Goal: Transaction & Acquisition: Purchase product/service

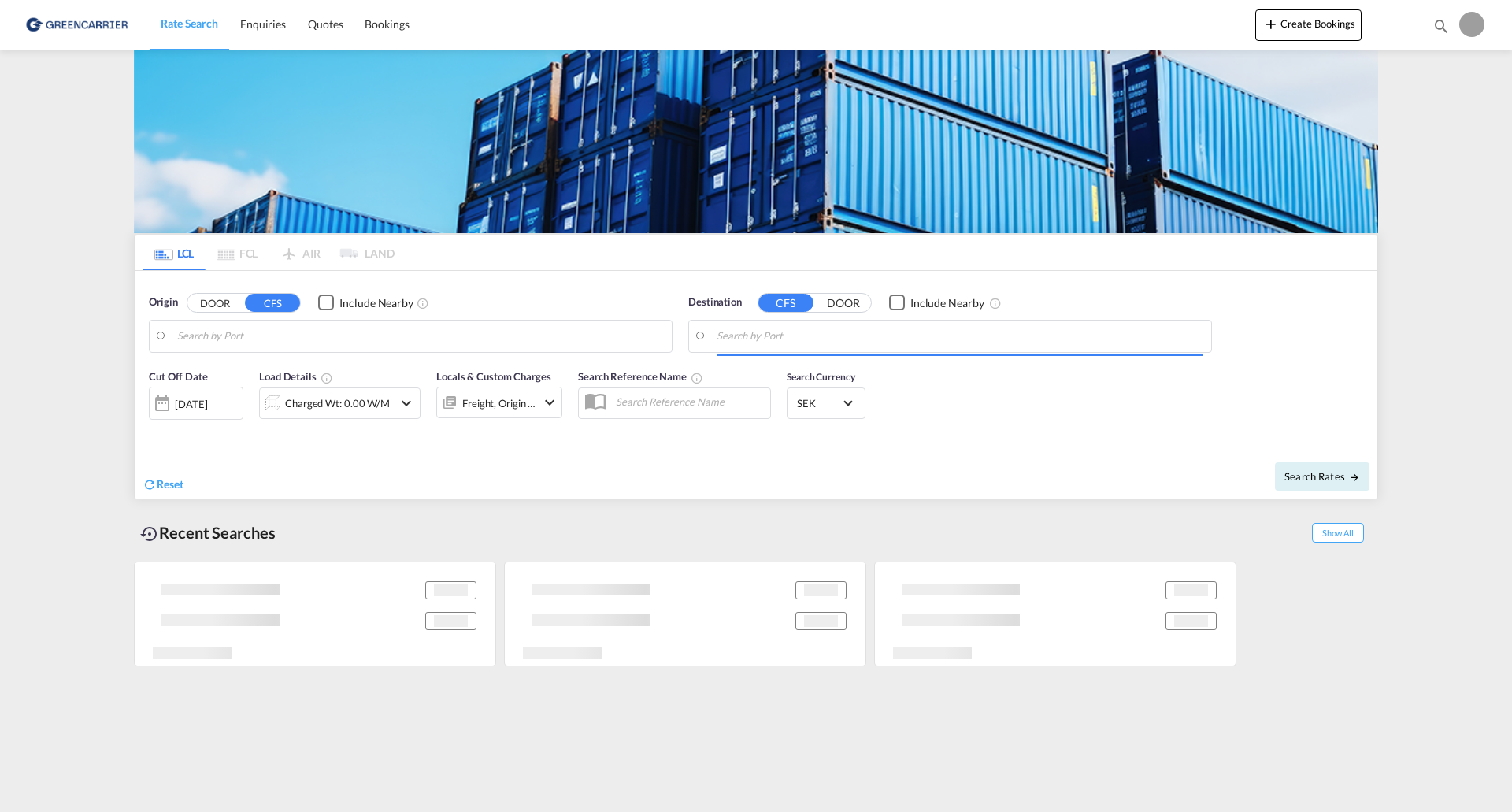
type input "SE-33236, [GEOGRAPHIC_DATA], [GEOGRAPHIC_DATA]"
type input "[US_STATE], [GEOGRAPHIC_DATA], USNYC"
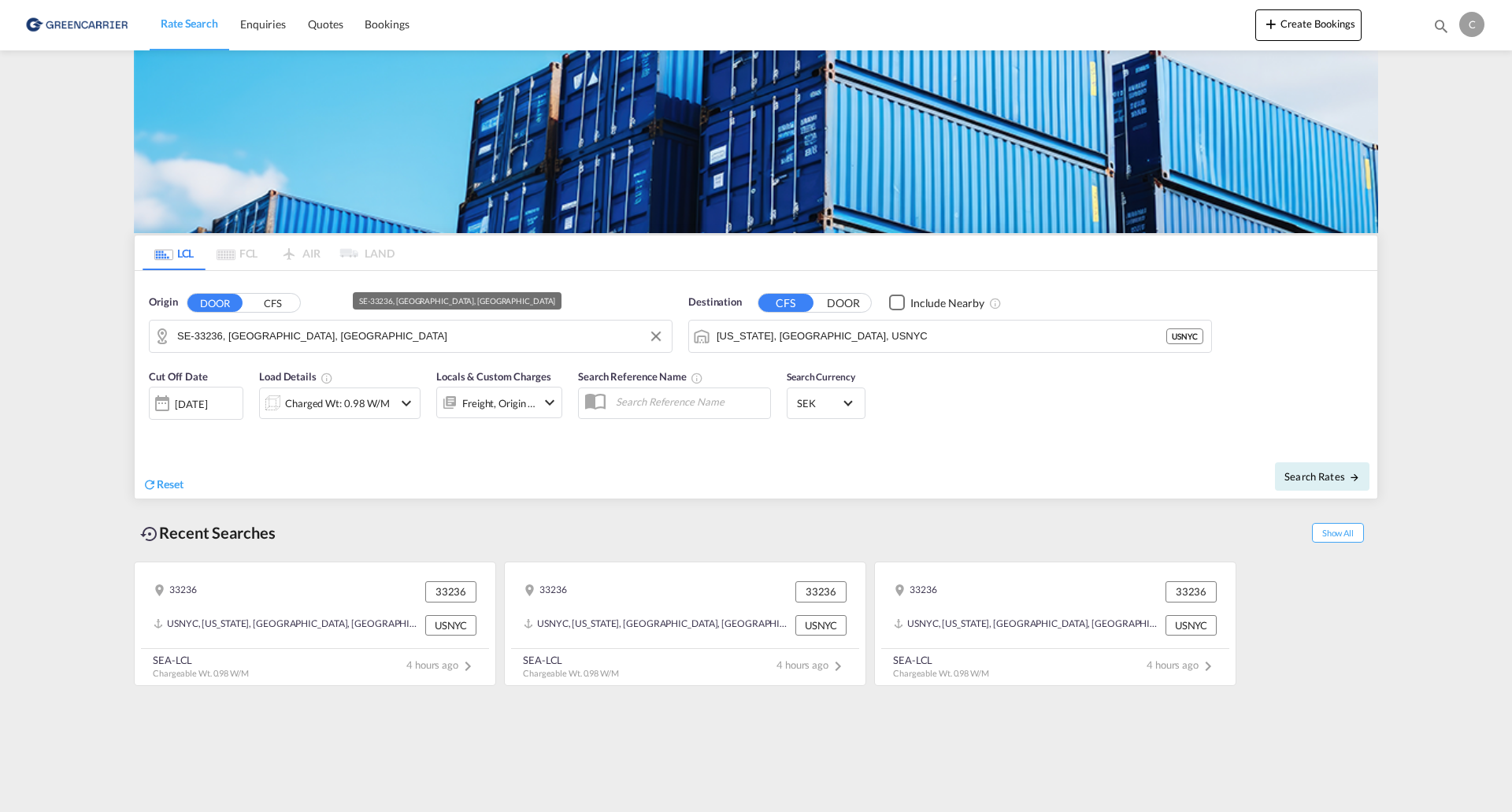
click at [471, 337] on input "SE-33236, [GEOGRAPHIC_DATA], [GEOGRAPHIC_DATA]" at bounding box center [420, 336] width 487 height 24
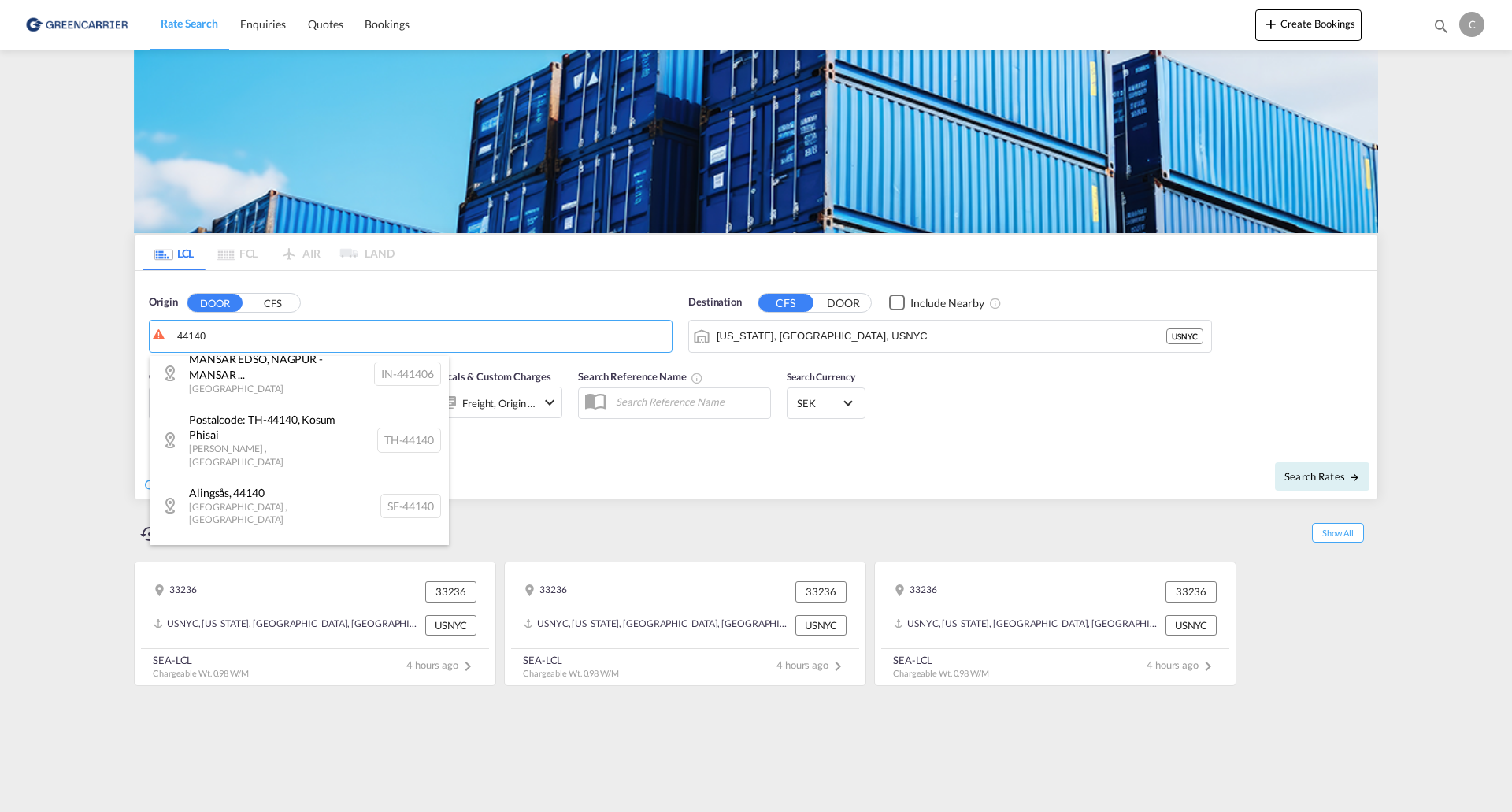
scroll to position [542, 0]
drag, startPoint x: 294, startPoint y: 434, endPoint x: 493, endPoint y: 399, distance: 202.1
click at [292, 473] on div "[GEOGRAPHIC_DATA] , [GEOGRAPHIC_DATA] , [GEOGRAPHIC_DATA] SE-44140" at bounding box center [298, 501] width 299 height 58
type input "SE-44140, [GEOGRAPHIC_DATA], [GEOGRAPHIC_DATA]"
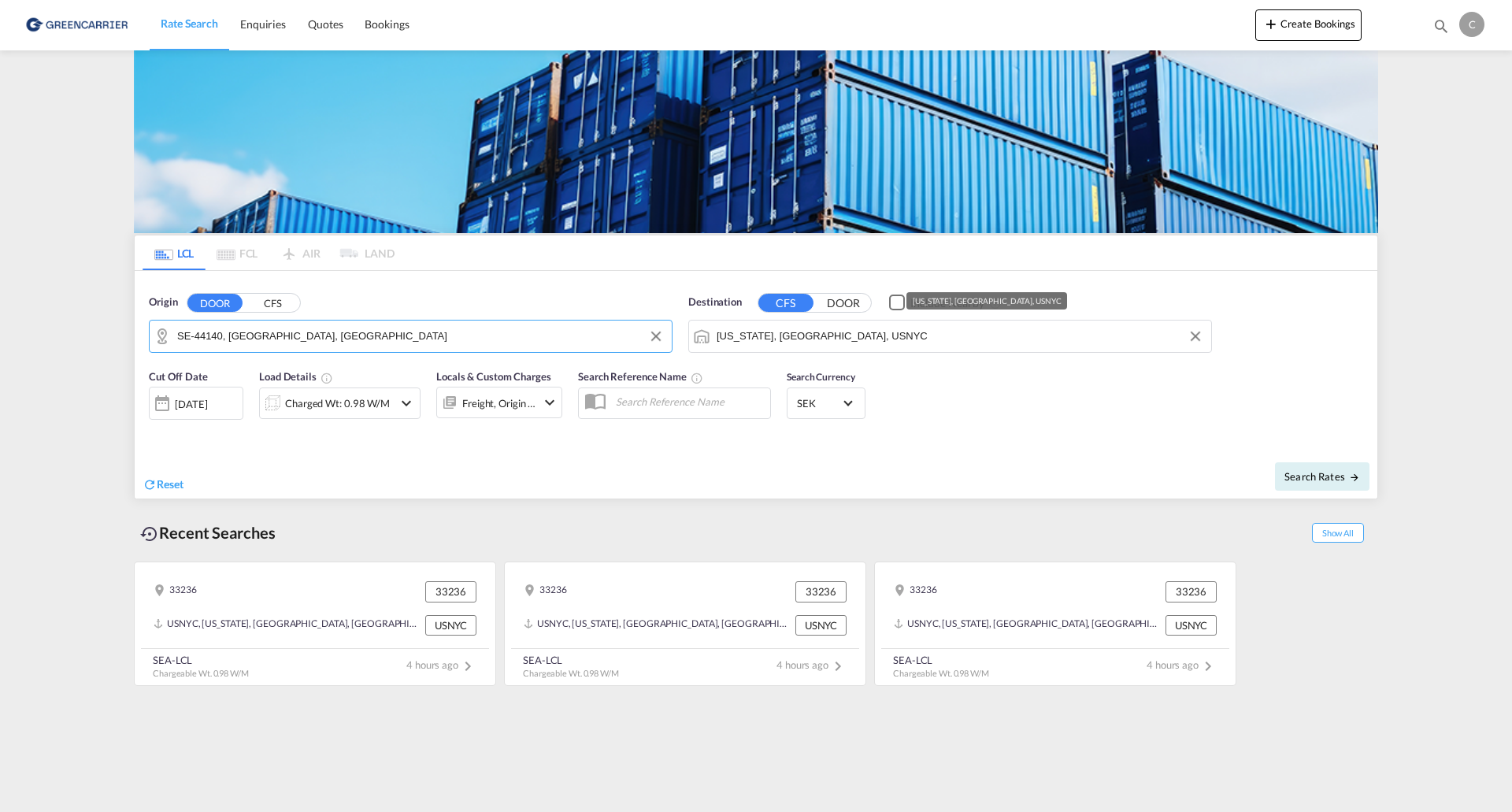
click at [846, 344] on input "[US_STATE], [GEOGRAPHIC_DATA], USNYC" at bounding box center [960, 336] width 487 height 24
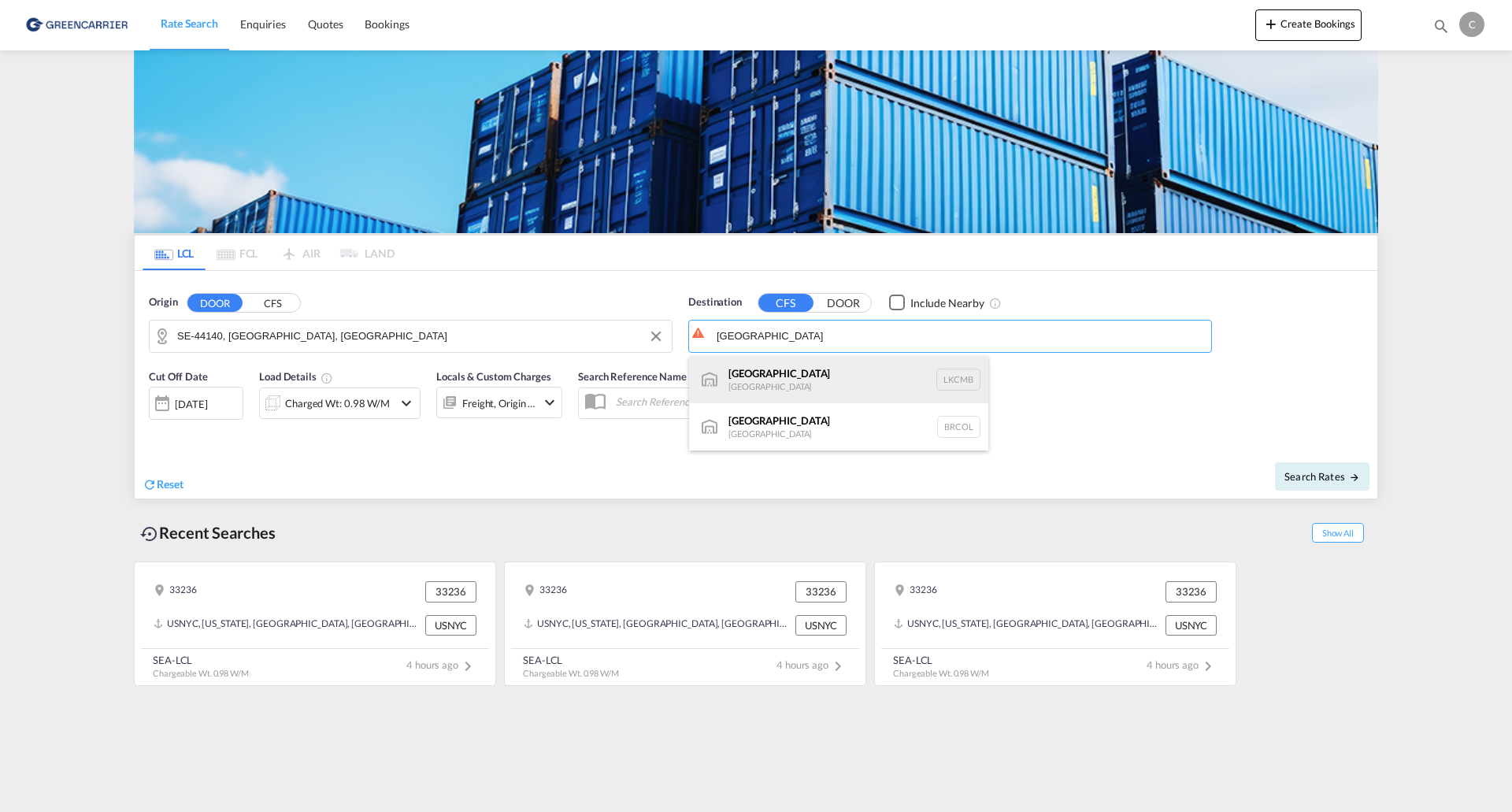
click at [906, 384] on div "Colombo [GEOGRAPHIC_DATA] LKCMB" at bounding box center [839, 379] width 299 height 47
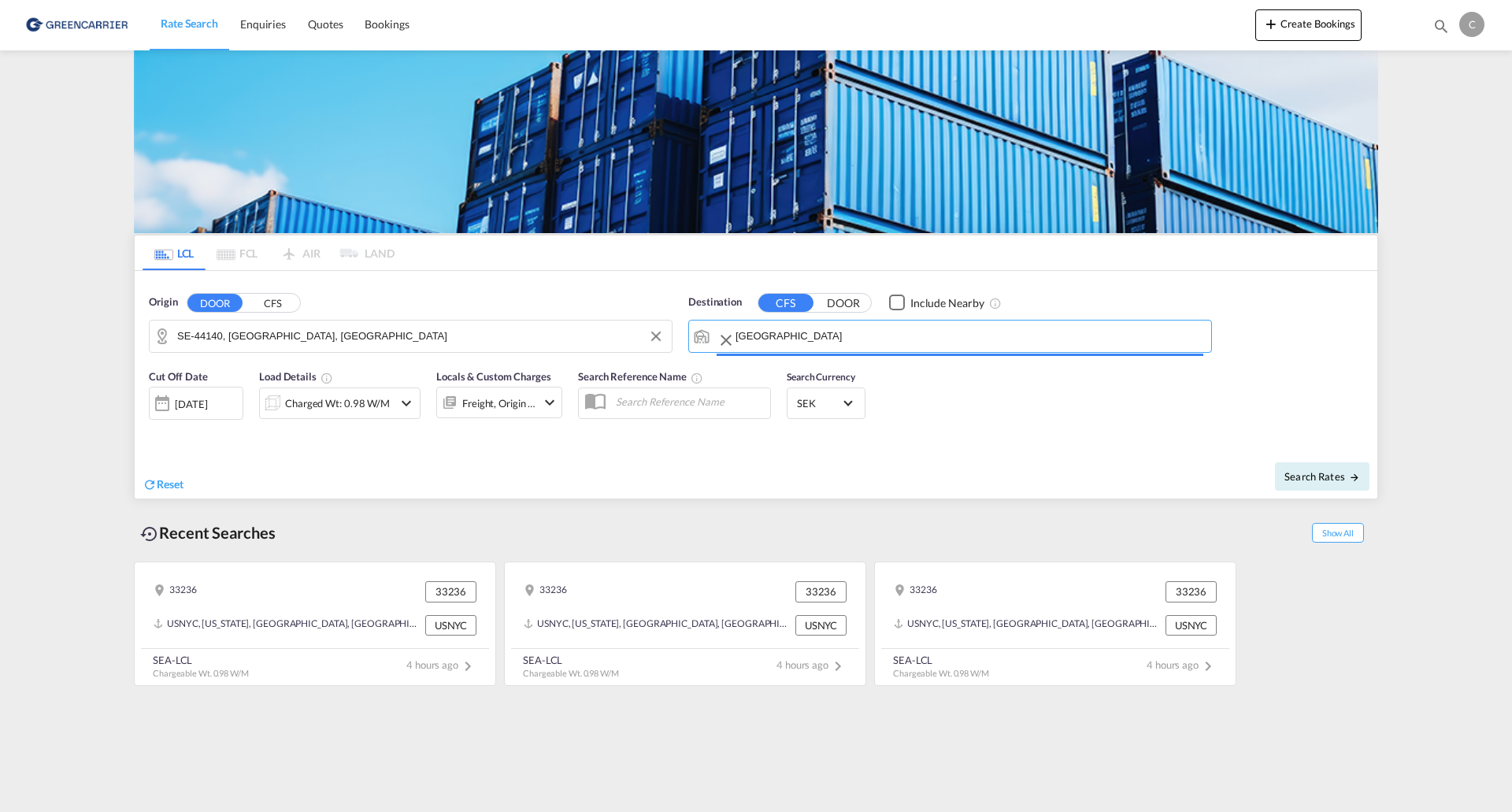
type input "Colombo, LKCMB"
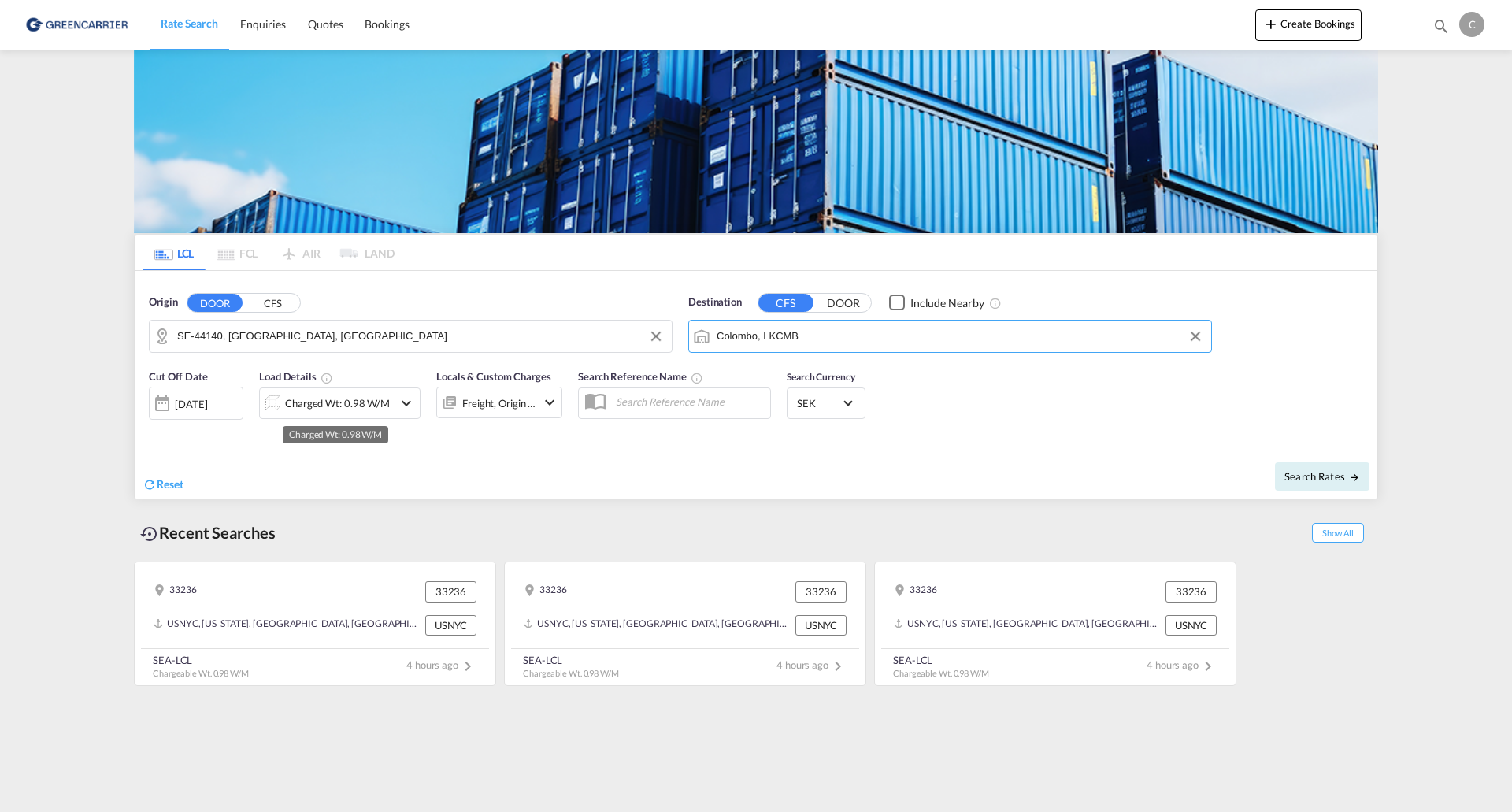
click at [357, 407] on div "Charged Wt: 0.98 W/M" at bounding box center [338, 402] width 105 height 22
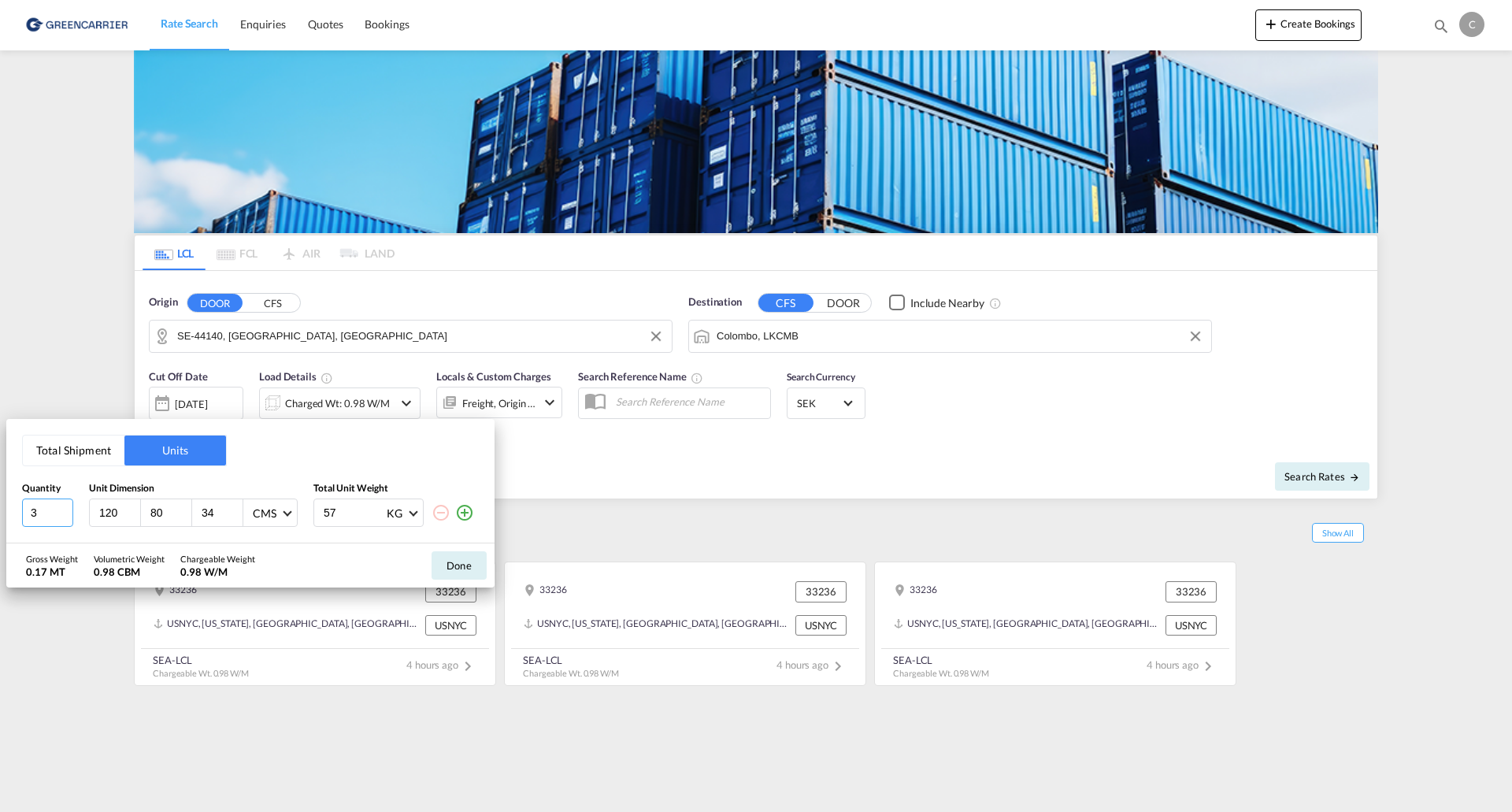
click at [60, 500] on input "3" at bounding box center [48, 513] width 52 height 28
drag, startPoint x: 41, startPoint y: 512, endPoint x: 9, endPoint y: 512, distance: 32.0
click at [9, 512] on div "Total Shipment Units Quantity Unit Dimension Total Unit Weight 3 120 80 34 CMS …" at bounding box center [251, 482] width 489 height 124
type input "4"
drag, startPoint x: 65, startPoint y: 450, endPoint x: 137, endPoint y: 477, distance: 76.9
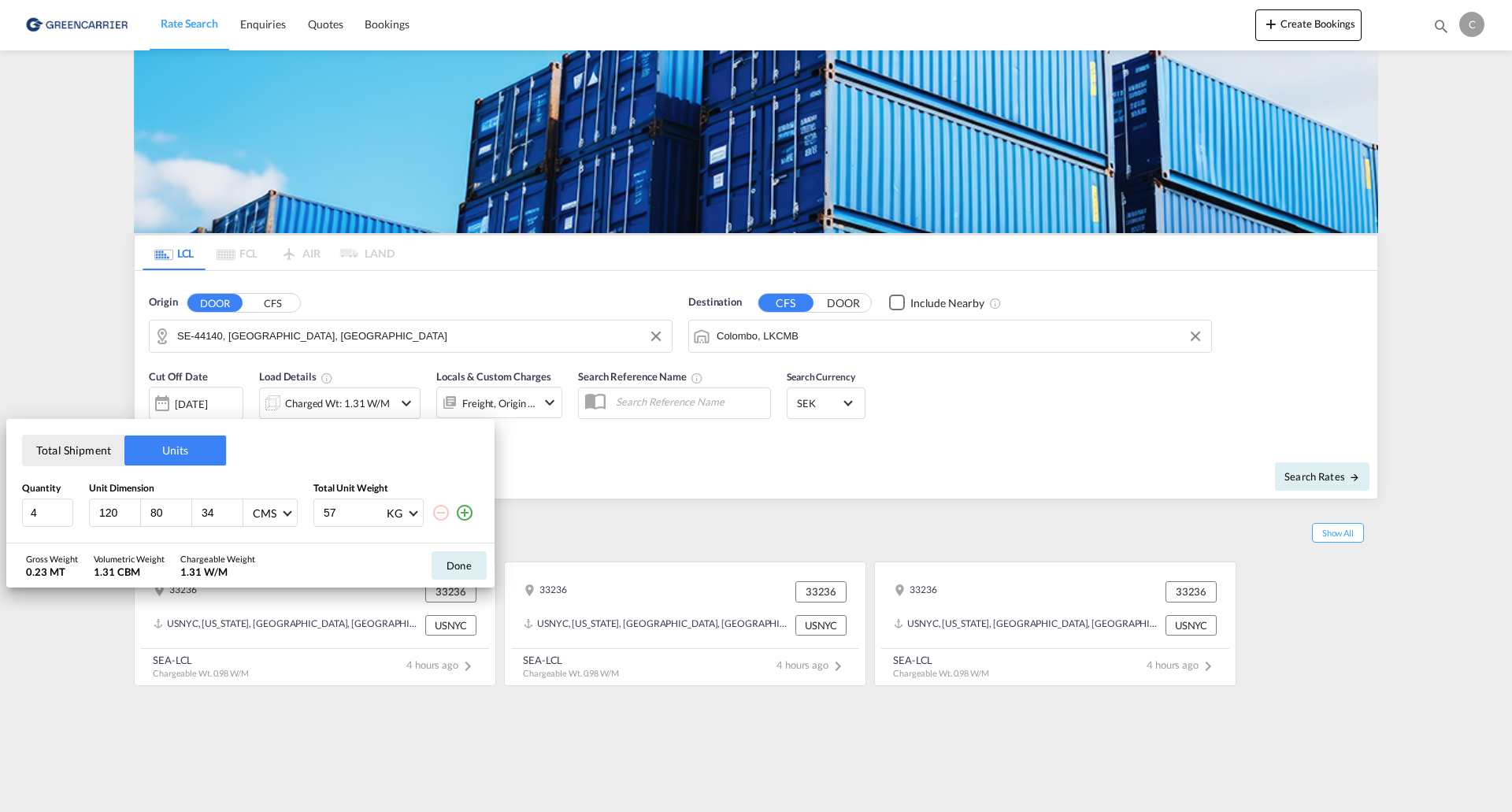
click at [65, 451] on button "Total Shipment" at bounding box center [74, 450] width 101 height 30
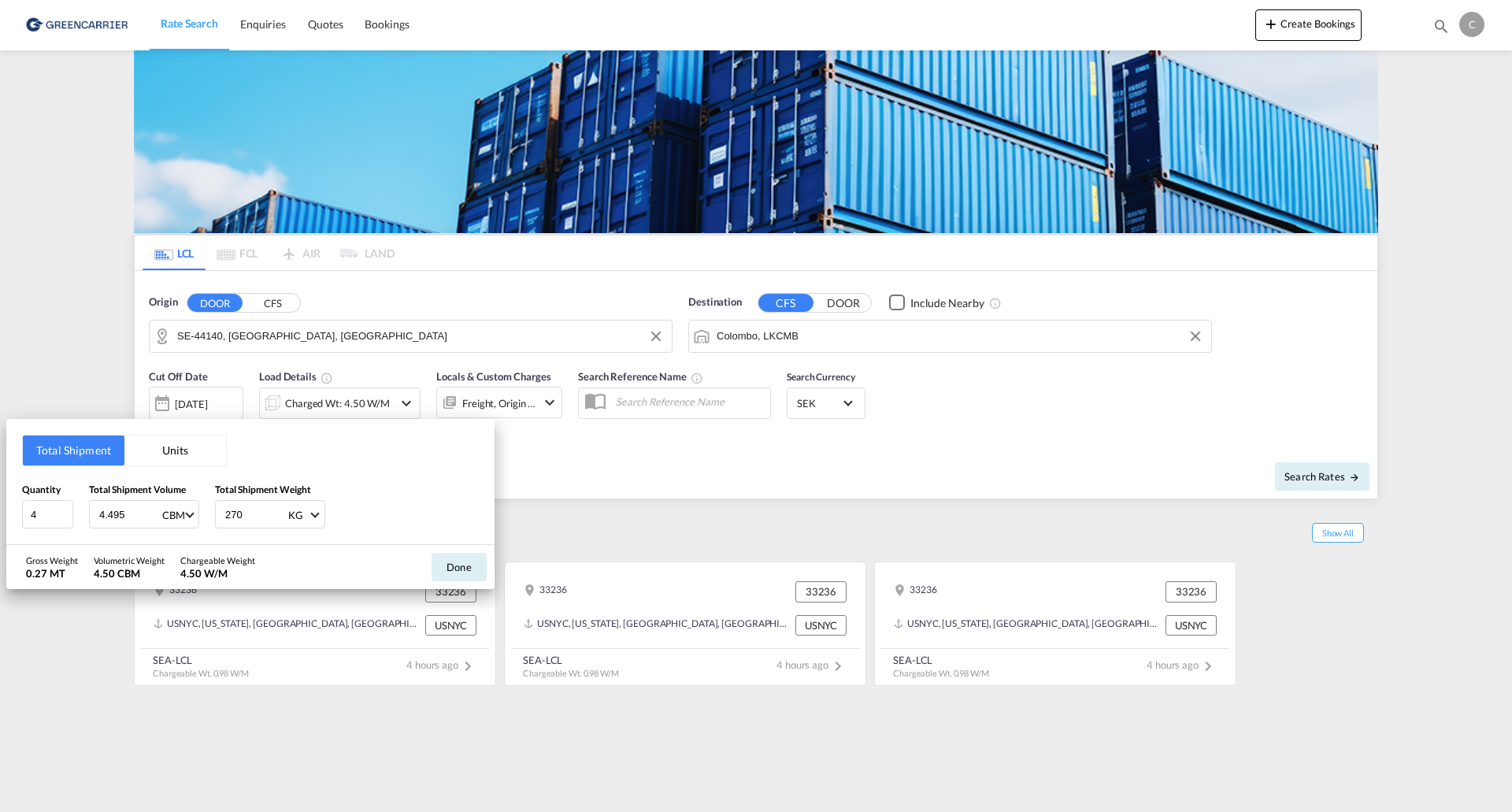
drag, startPoint x: 128, startPoint y: 510, endPoint x: 80, endPoint y: 514, distance: 48.2
click at [80, 514] on div "Quantity 4 Total Shipment Volume 4.495 CBM CBM CFT Total Shipment Weight 270 KG…" at bounding box center [251, 505] width 457 height 47
type input "5.16"
type input "488"
drag, startPoint x: 439, startPoint y: 563, endPoint x: 496, endPoint y: 563, distance: 57.0
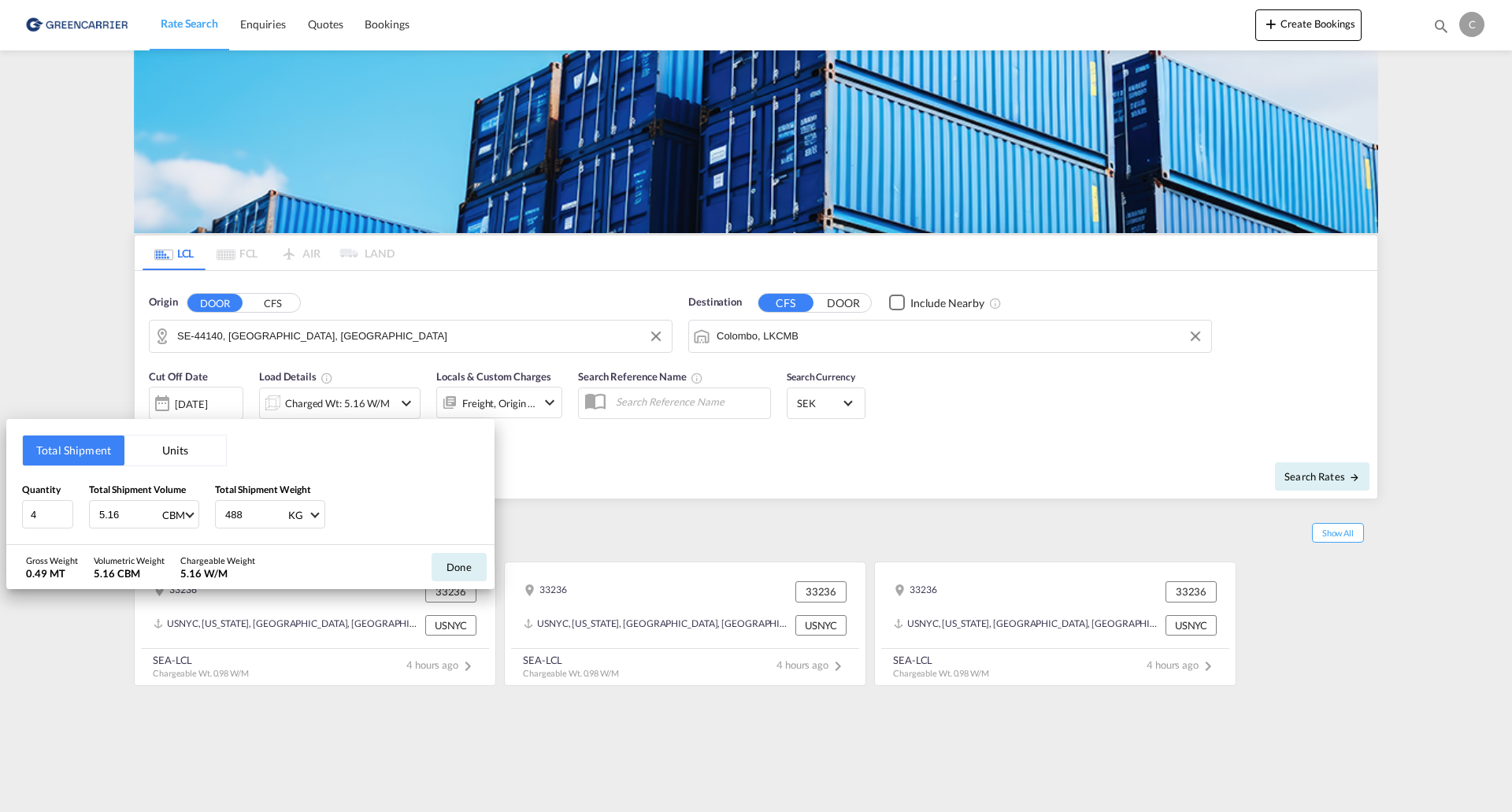
click at [440, 563] on button "Done" at bounding box center [459, 567] width 55 height 28
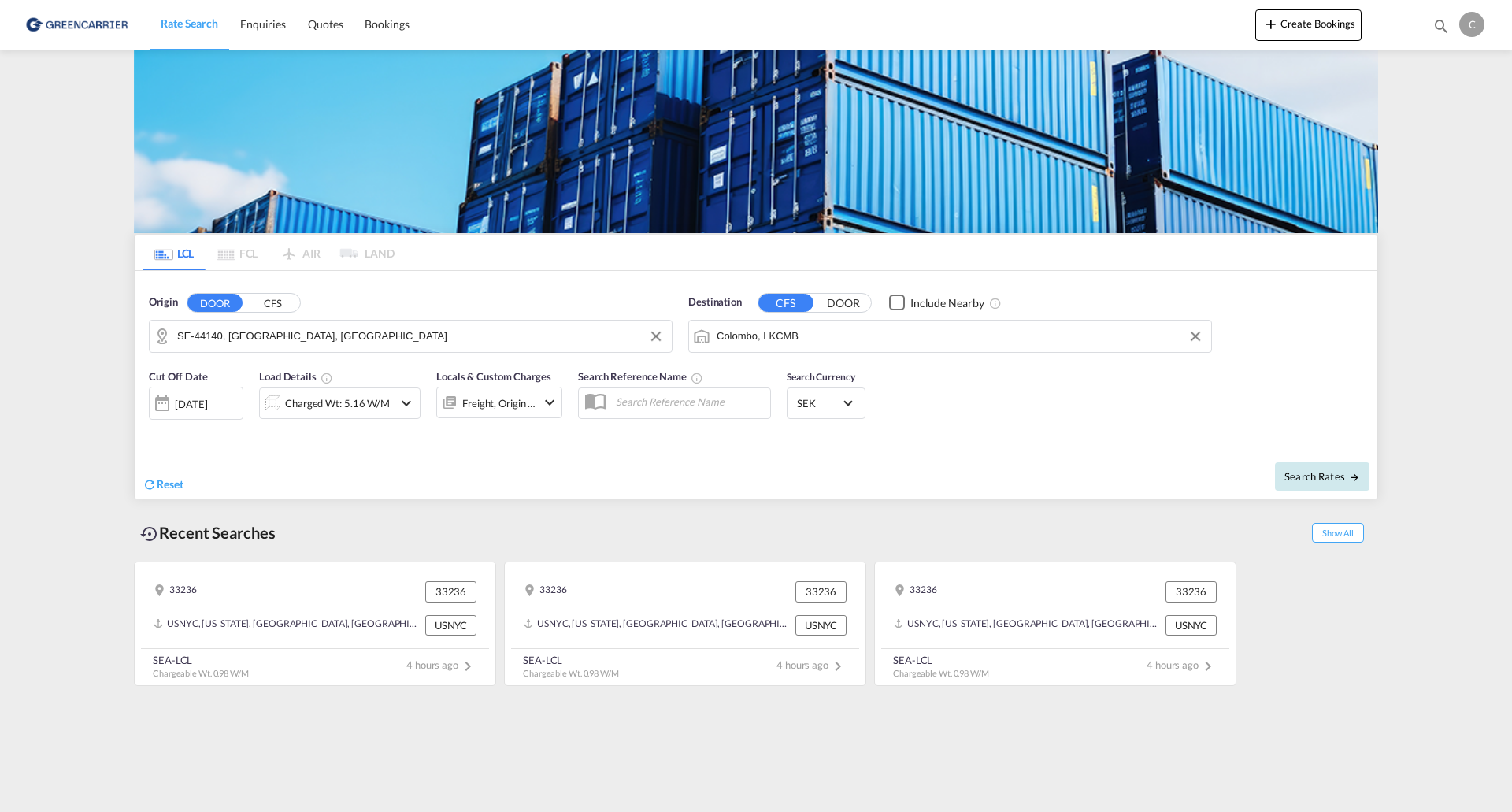
click at [1341, 477] on span "Search Rates" at bounding box center [1322, 476] width 76 height 12
type input "44140 to LKCMB / [DATE]"
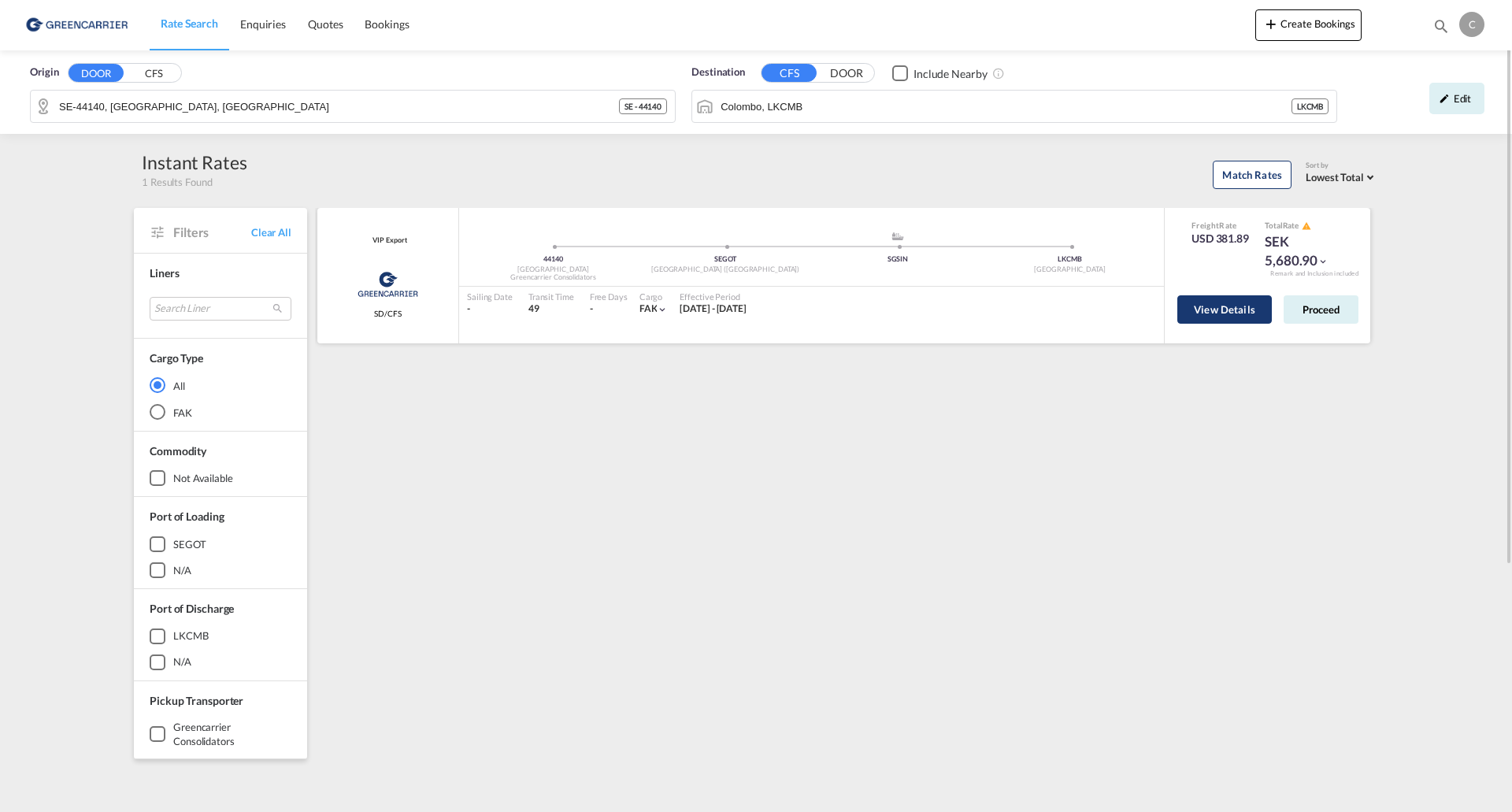
click at [1213, 312] on button "View Details" at bounding box center [1224, 309] width 94 height 28
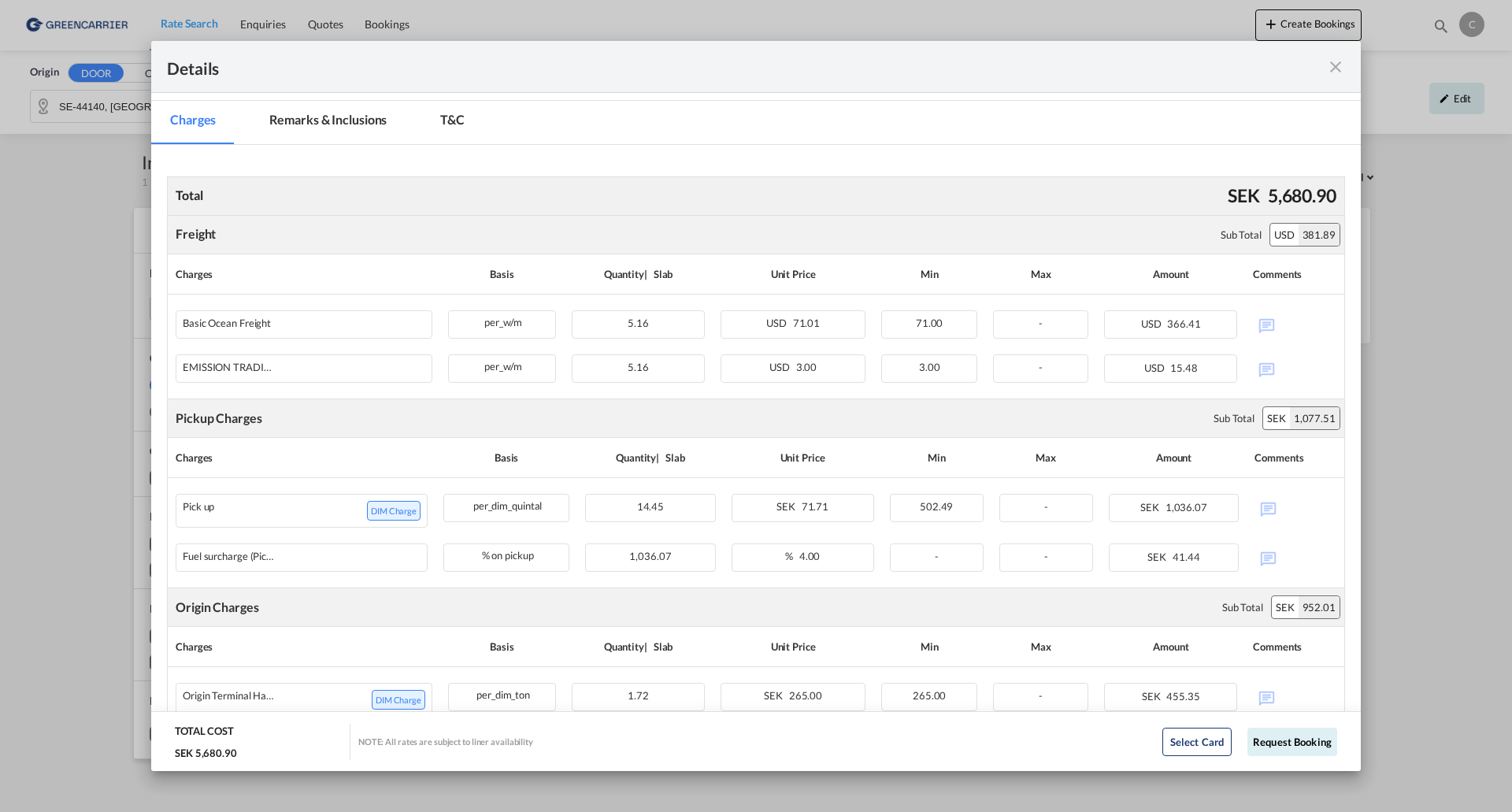
scroll to position [252, 0]
drag, startPoint x: 1335, startPoint y: 72, endPoint x: 1507, endPoint y: 150, distance: 188.9
click at [1335, 72] on md-icon "icon-close fg-AAA8AD m-0 cursor" at bounding box center [1335, 67] width 19 height 19
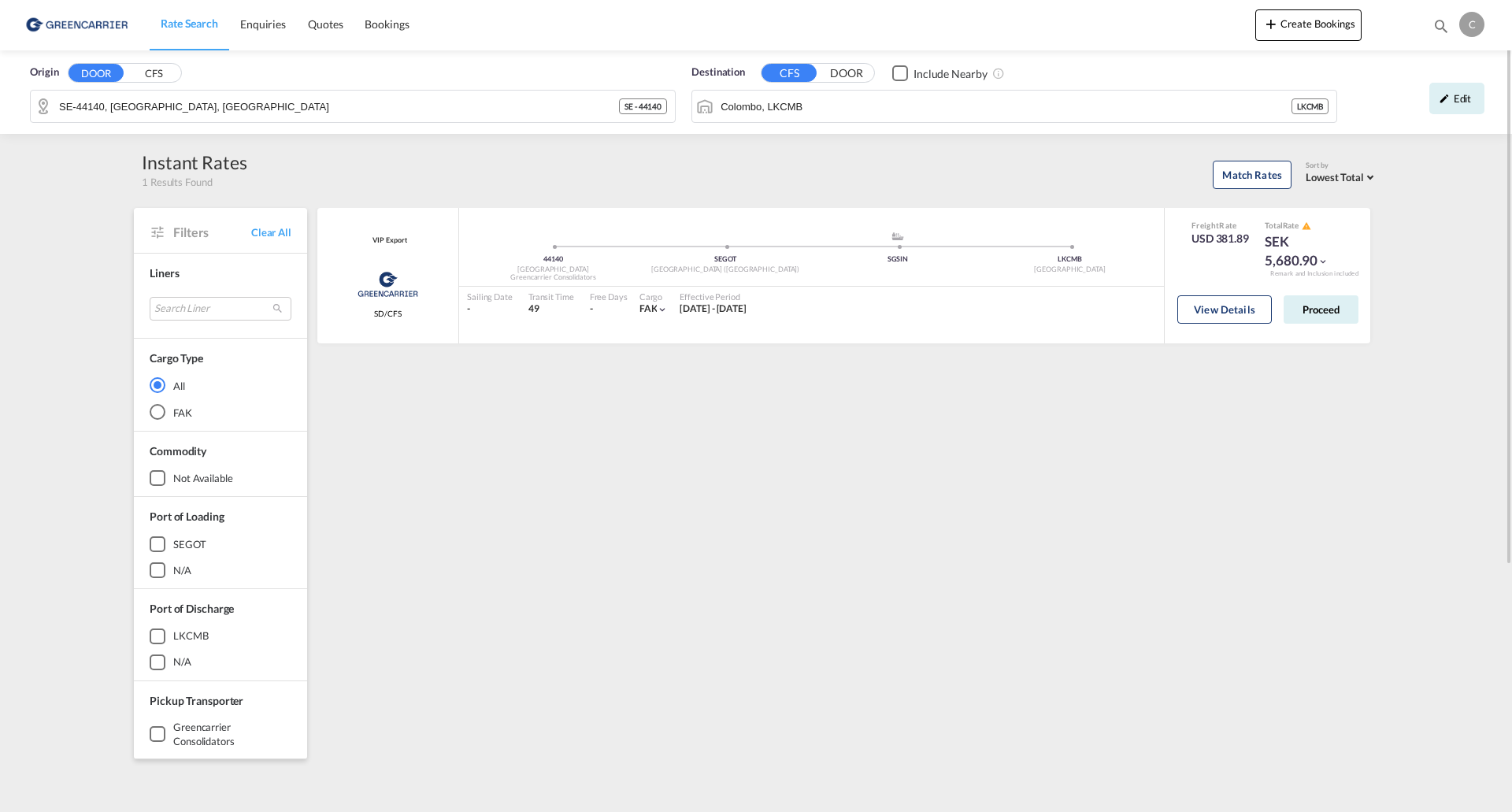
click at [259, 110] on input "SE-44140, [GEOGRAPHIC_DATA], [GEOGRAPHIC_DATA]" at bounding box center [338, 106] width 560 height 24
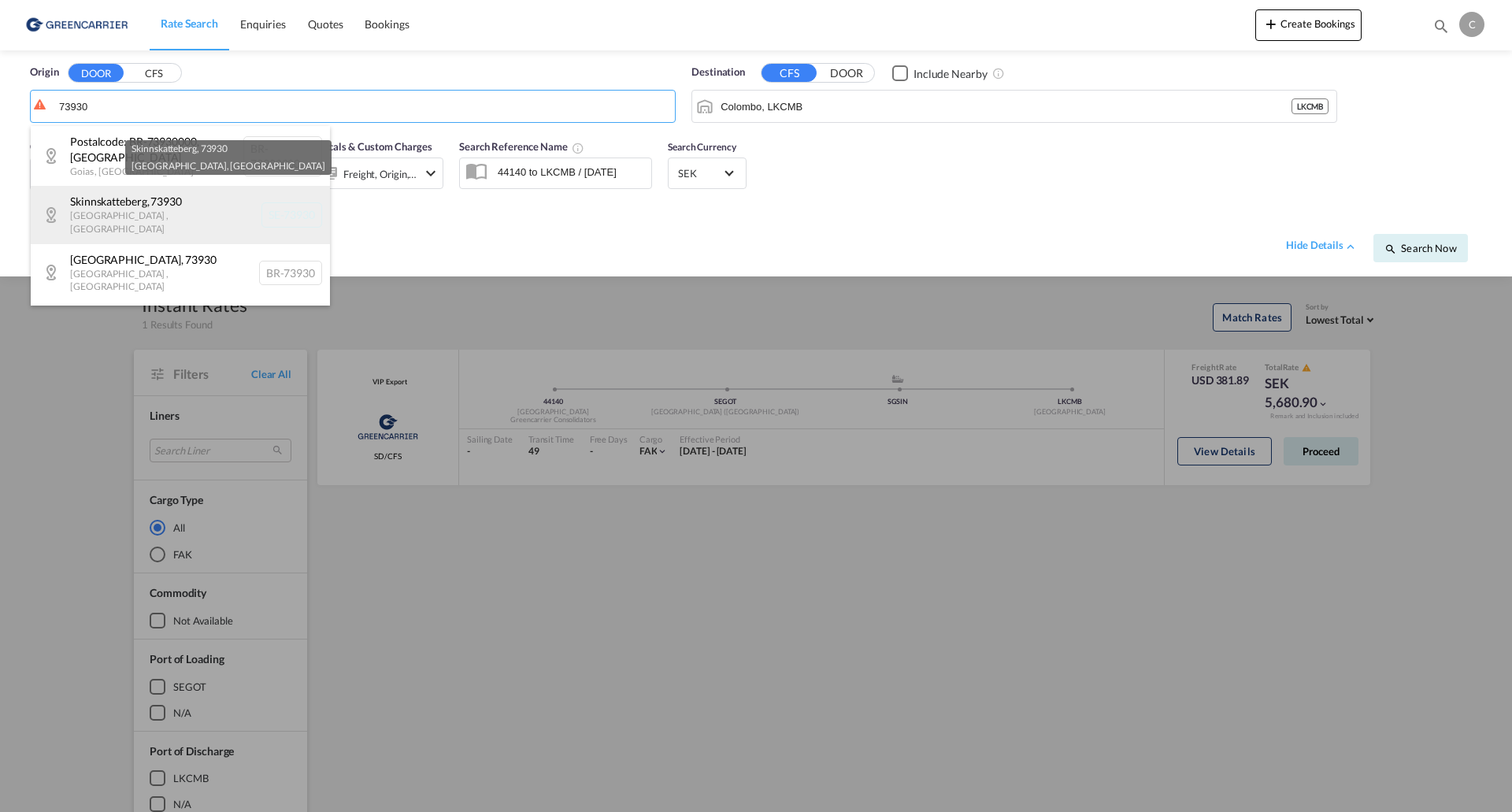
drag, startPoint x: 133, startPoint y: 203, endPoint x: 147, endPoint y: 203, distance: 14.0
click at [134, 203] on div "Skinnskatteberg , 73930 [GEOGRAPHIC_DATA] , [GEOGRAPHIC_DATA] SE-73930" at bounding box center [180, 214] width 299 height 58
type input "SE-73930, Skinnskatteberg, [GEOGRAPHIC_DATA]"
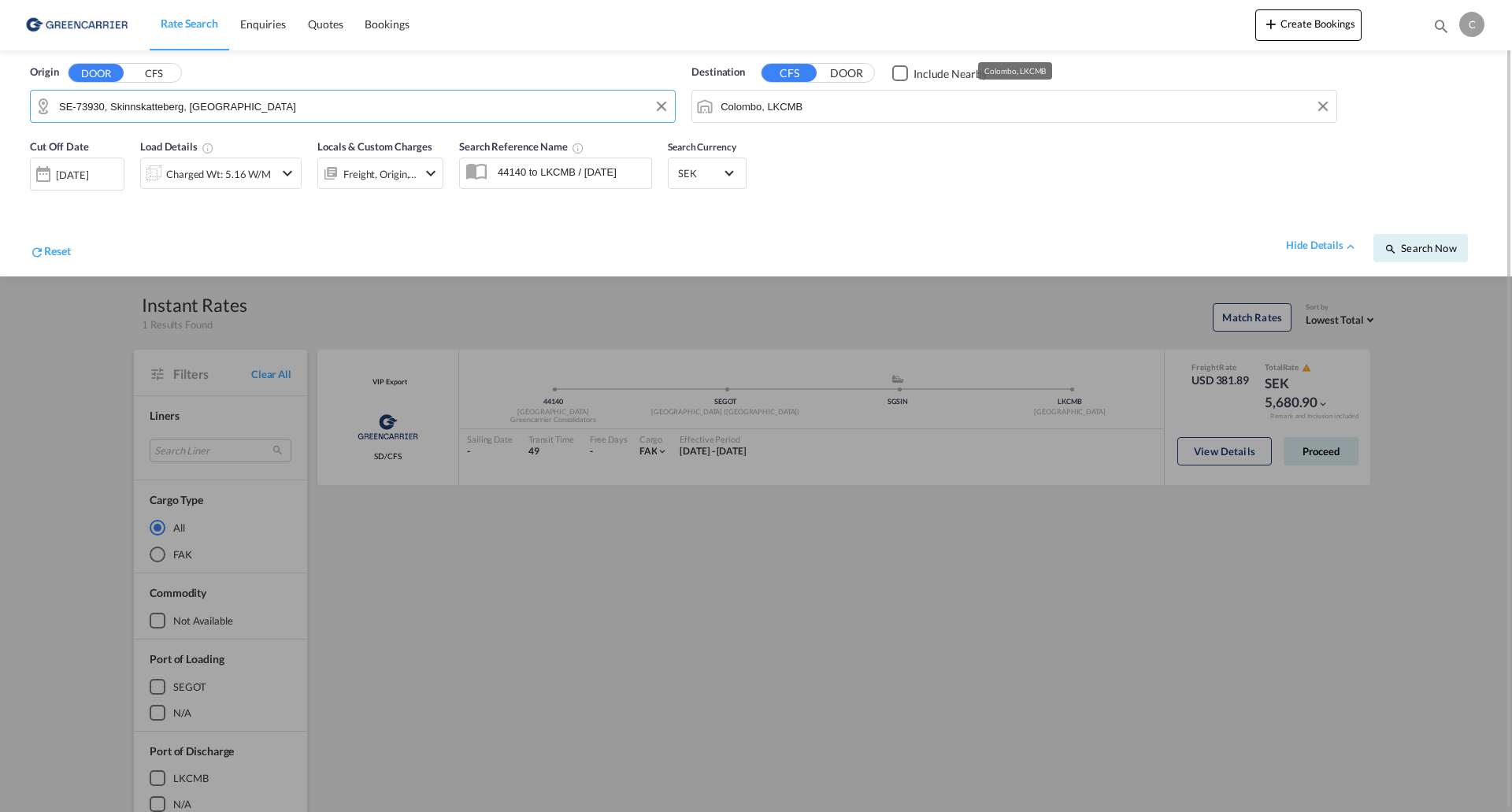
click at [834, 107] on input "Colombo, LKCMB" at bounding box center [1024, 106] width 608 height 24
type input "a"
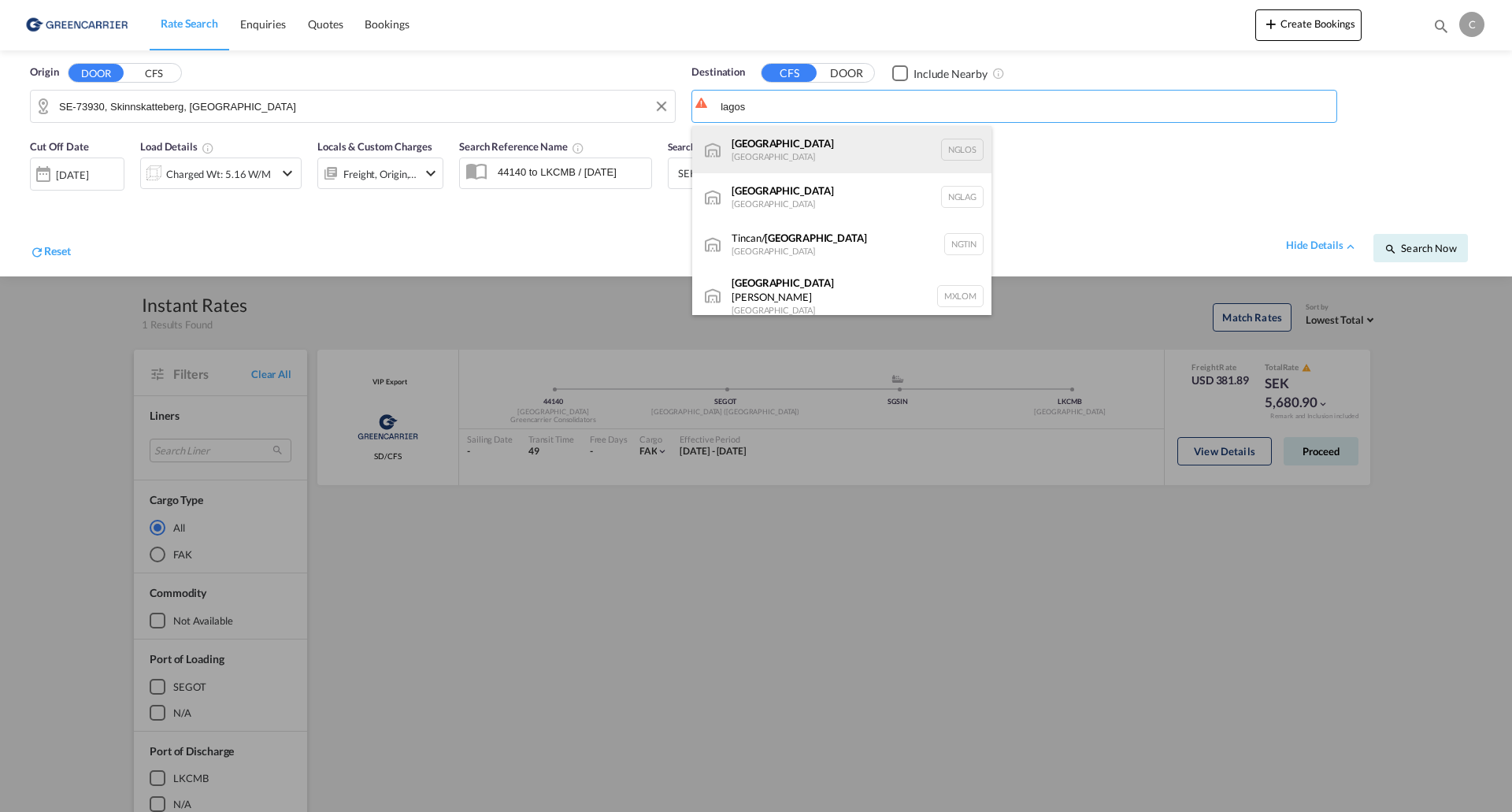
click at [861, 138] on div "[GEOGRAPHIC_DATA] [GEOGRAPHIC_DATA] [GEOGRAPHIC_DATA]" at bounding box center [841, 149] width 299 height 47
type input "[GEOGRAPHIC_DATA], NGLOS"
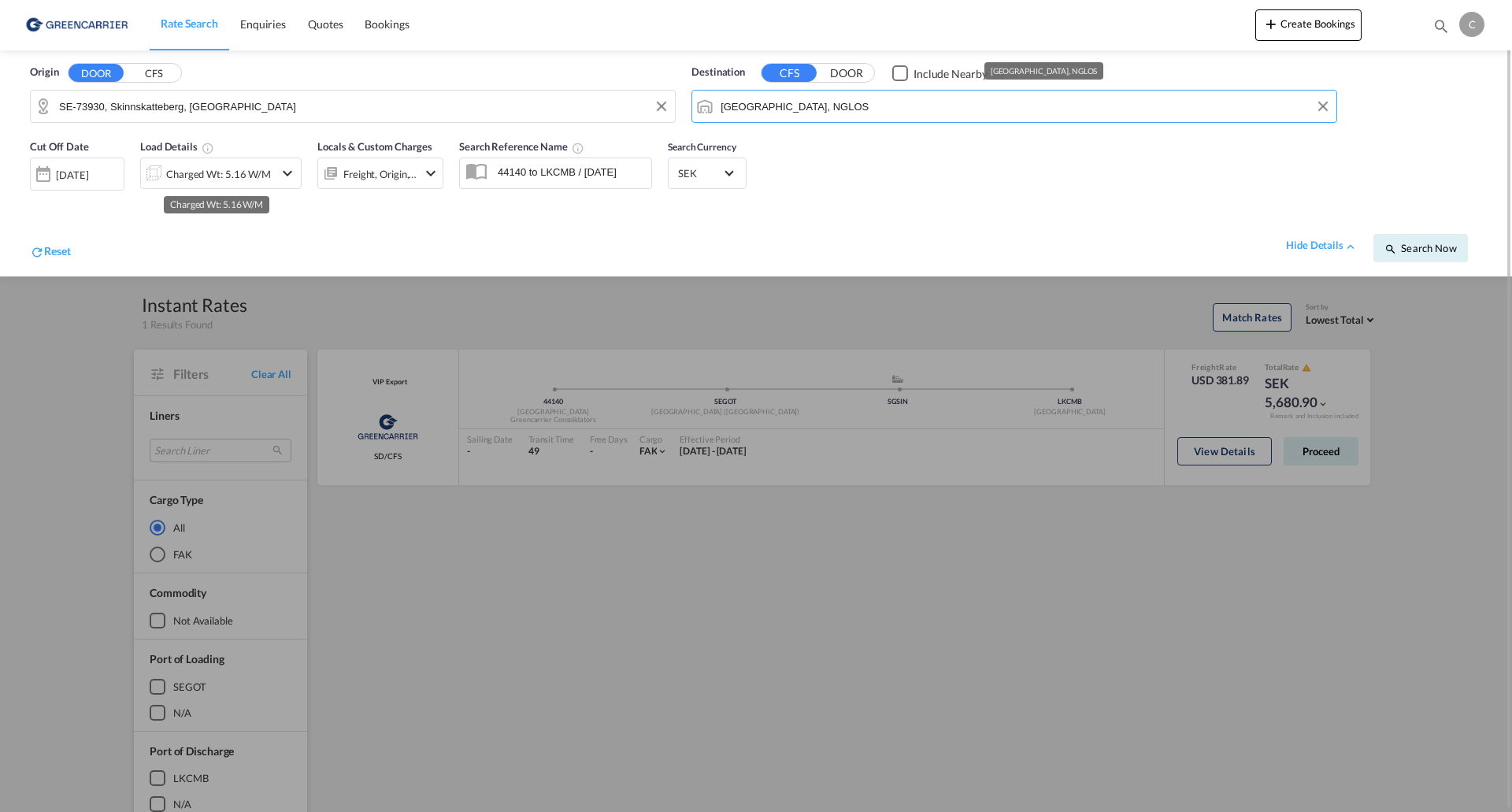
click at [167, 181] on div "Charged Wt: 5.16 W/M" at bounding box center [219, 173] width 105 height 22
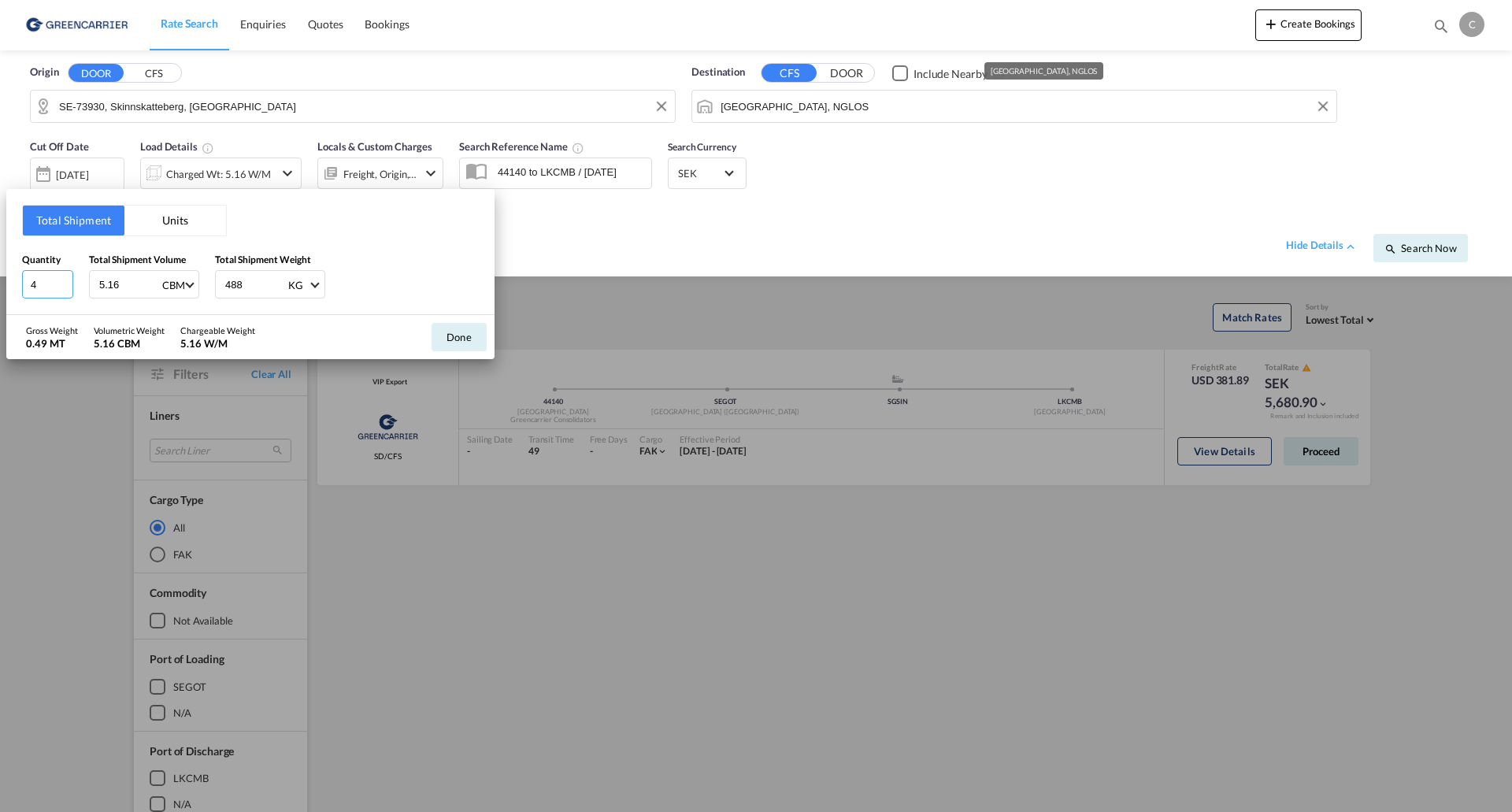
drag, startPoint x: 44, startPoint y: 276, endPoint x: -11, endPoint y: 282, distance: 55.3
click at [0, 282] on html "Rate Search Enquiries Quotes Bookings Rate Search Enquiries" at bounding box center [756, 406] width 1512 height 812
type input "1"
type input "165"
click at [190, 235] on button "Units" at bounding box center [175, 220] width 101 height 30
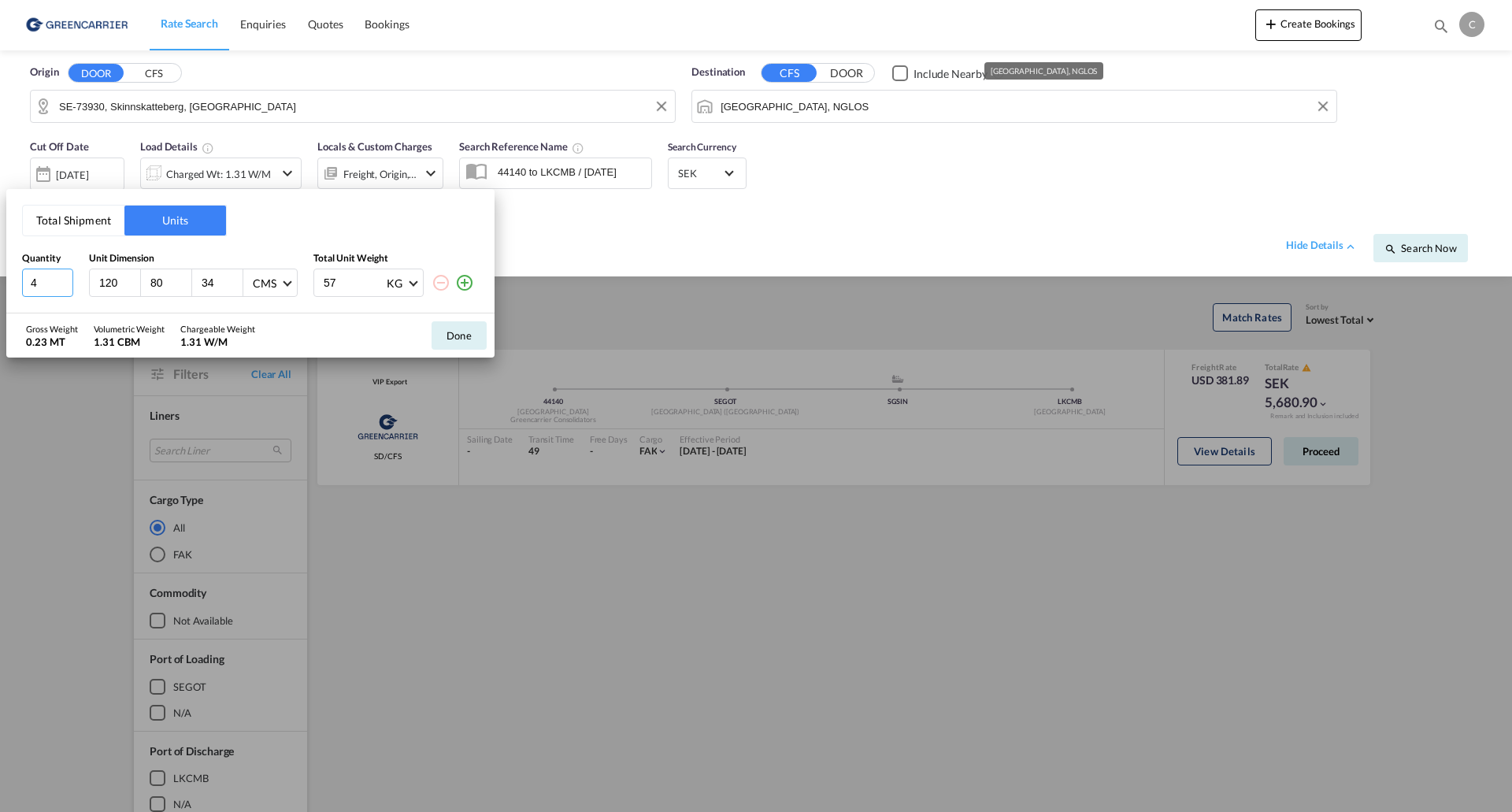
click at [56, 288] on input "4" at bounding box center [48, 283] width 52 height 28
type input "1"
type input "212"
type input "80"
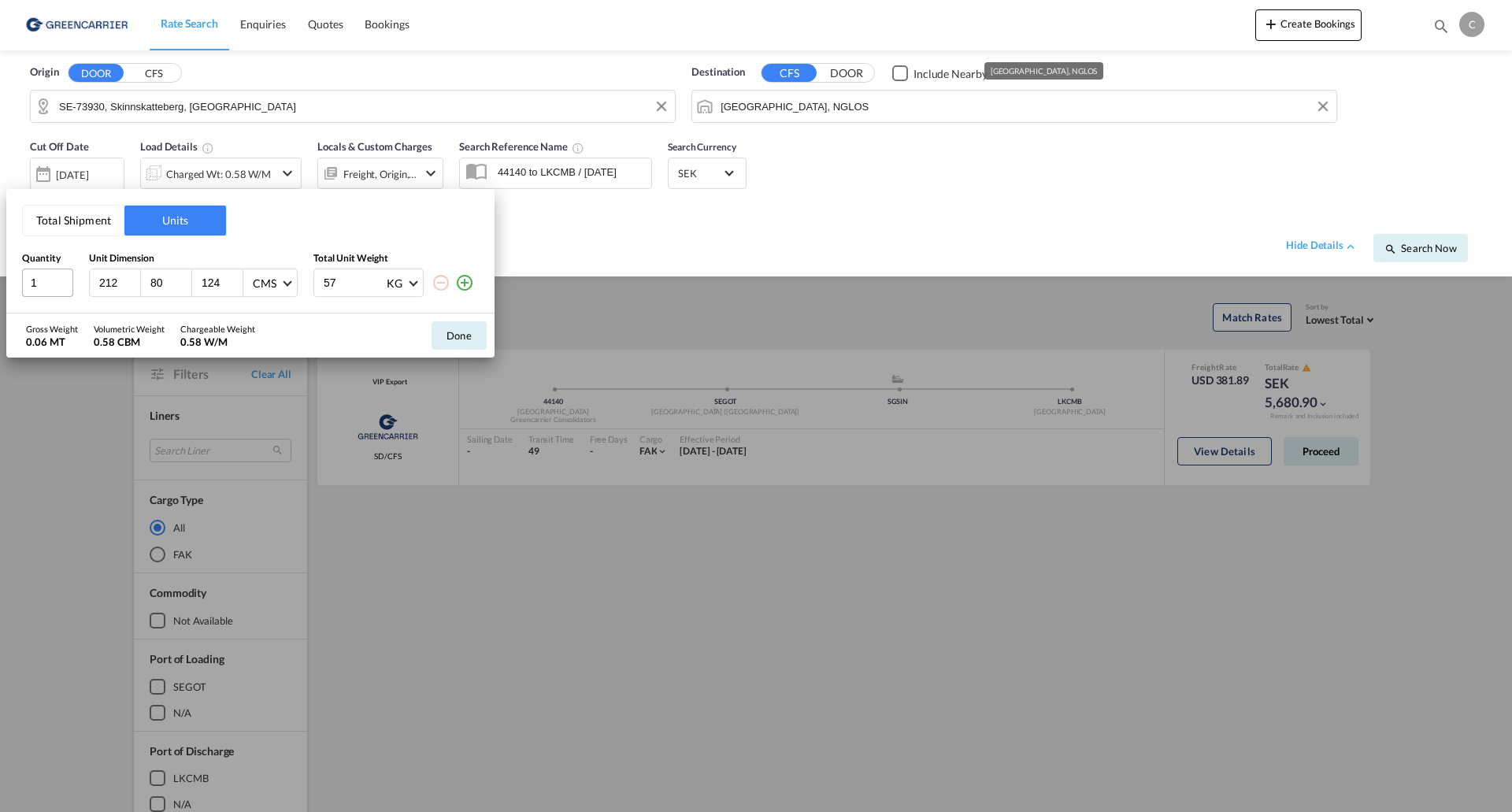
type input "124"
type input "165"
click at [442, 336] on button "Done" at bounding box center [459, 336] width 55 height 28
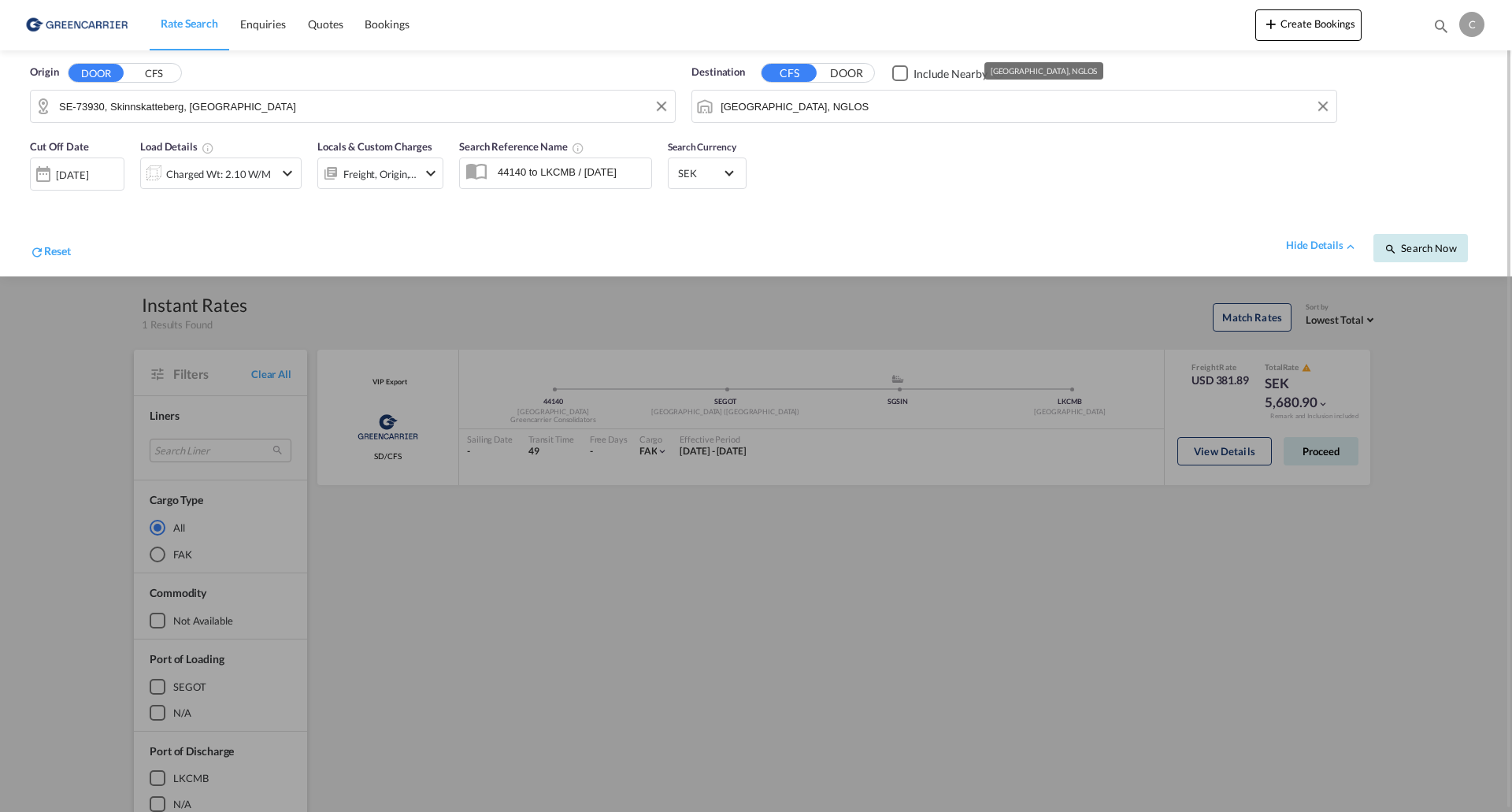
click at [1444, 246] on span "Search Now" at bounding box center [1420, 248] width 72 height 12
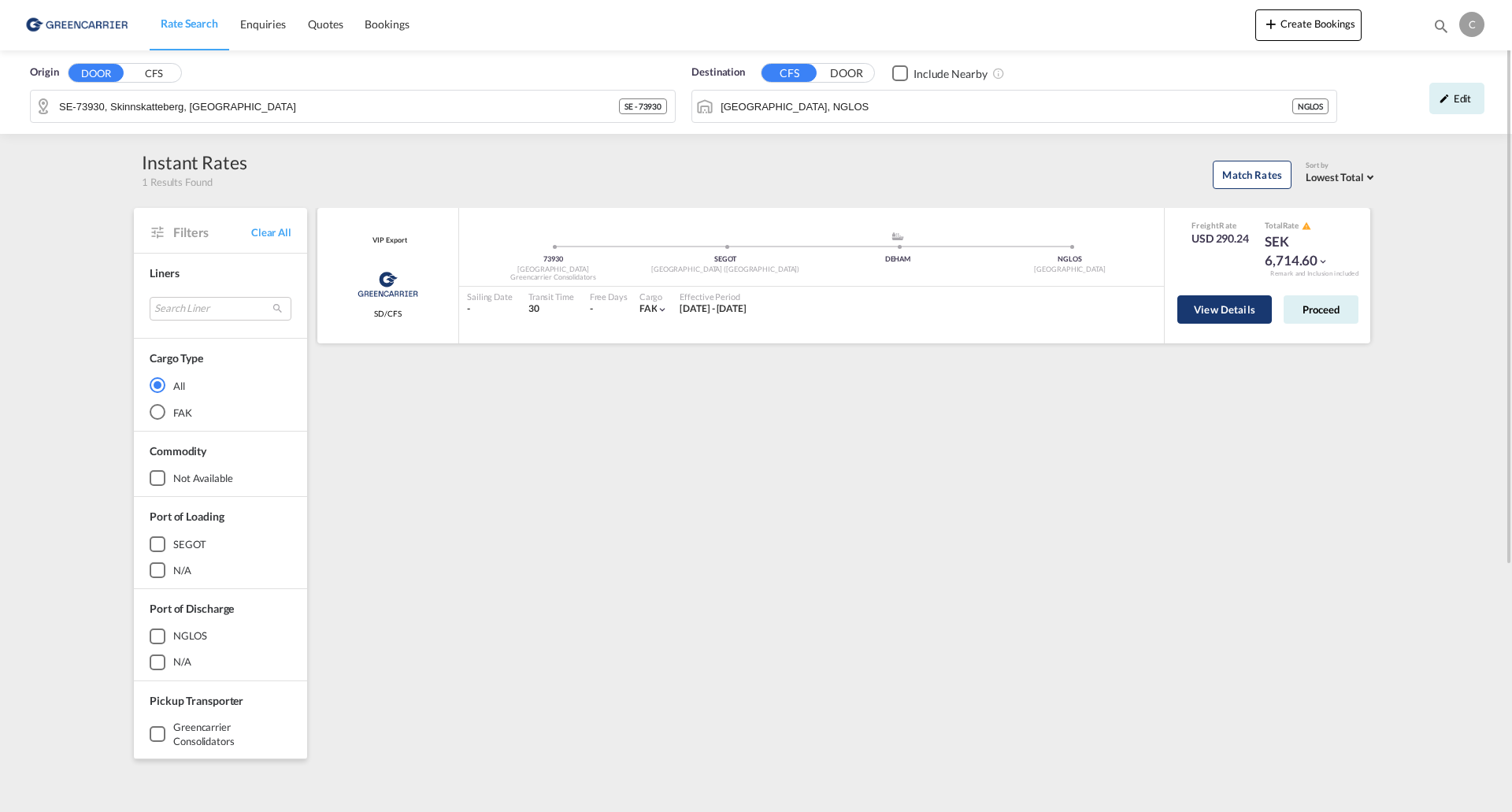
click at [1186, 310] on button "View Details" at bounding box center [1224, 309] width 94 height 28
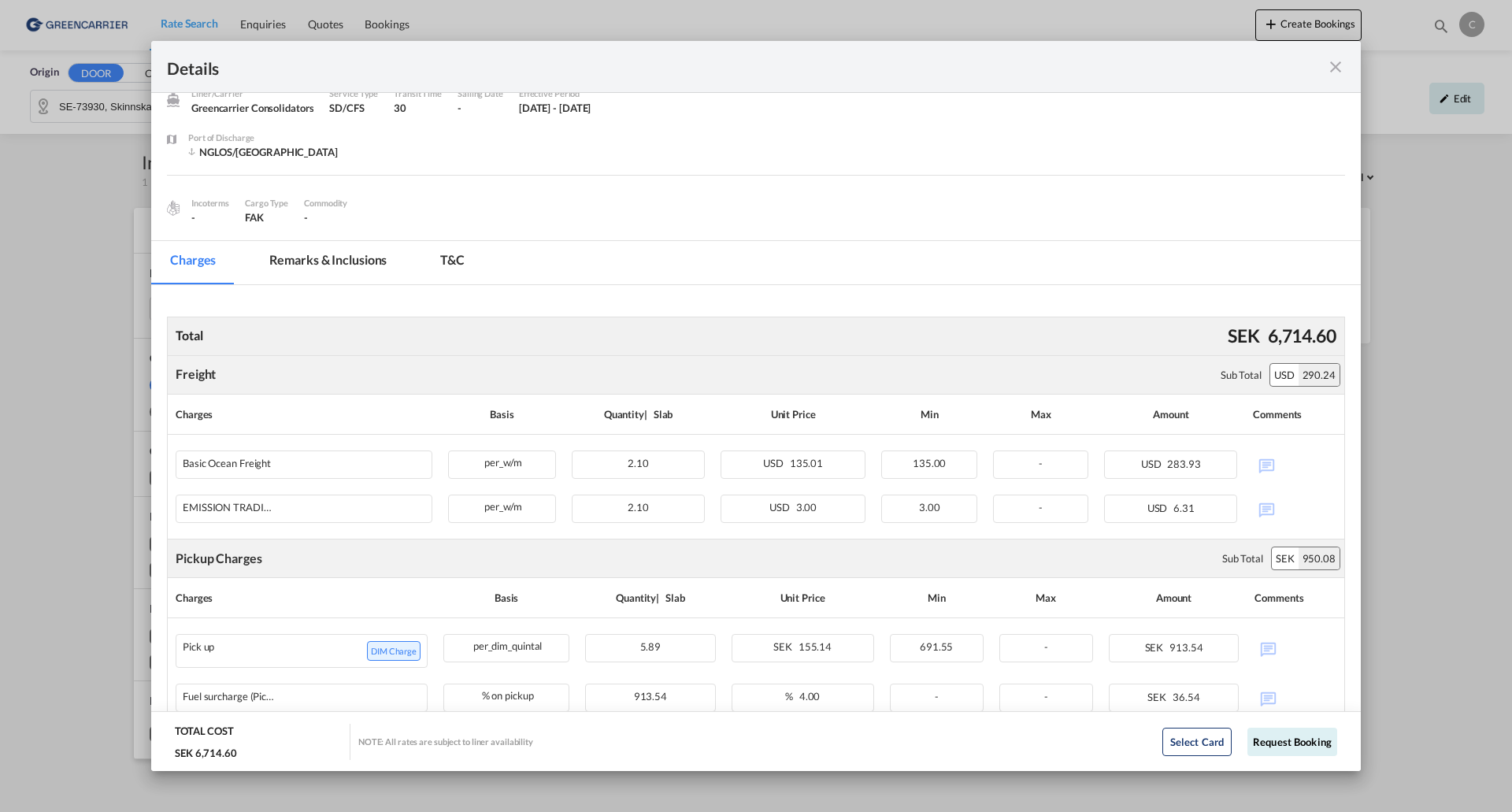
scroll to position [67, 0]
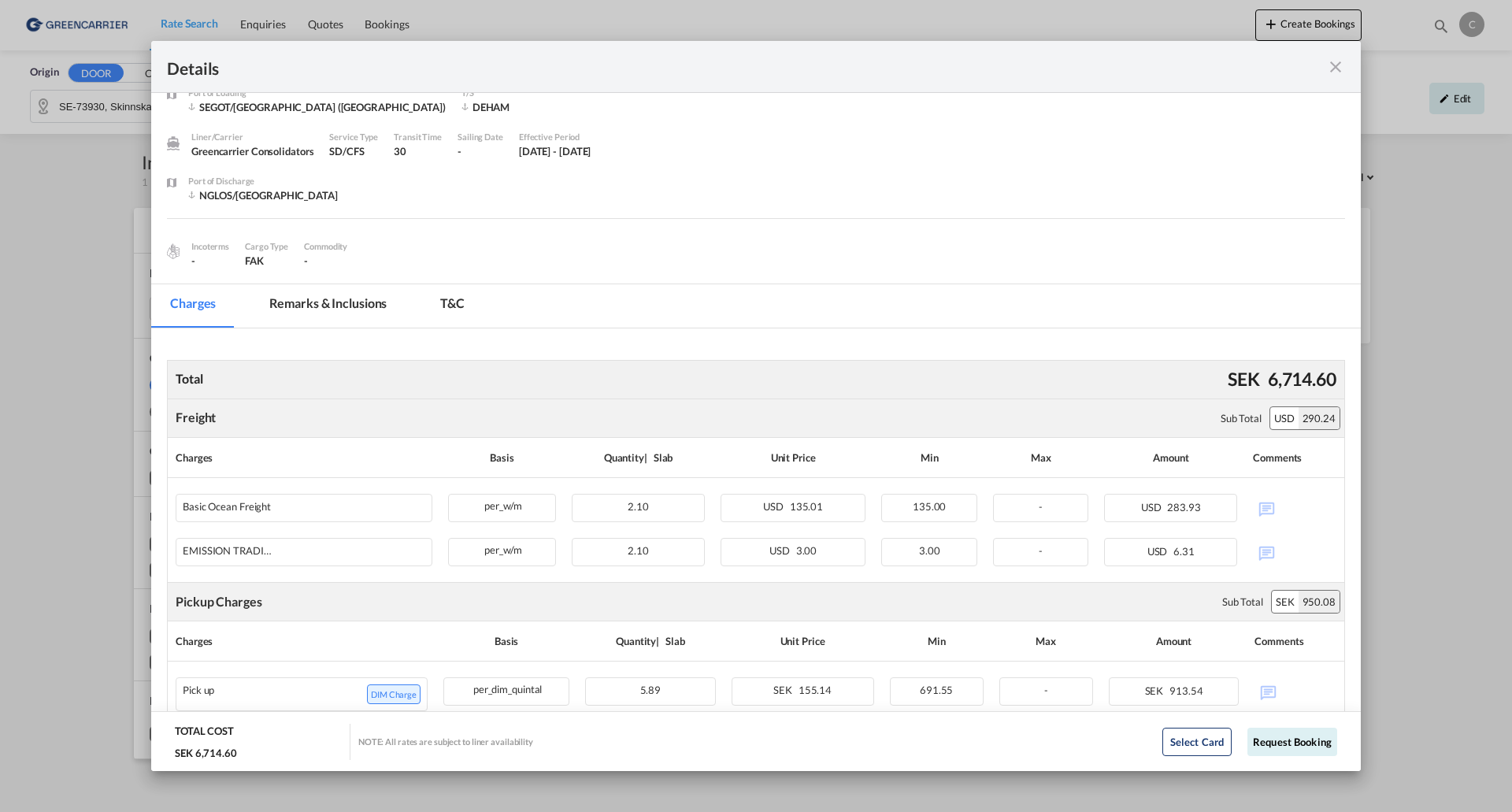
drag, startPoint x: 1334, startPoint y: 75, endPoint x: 1349, endPoint y: 185, distance: 111.0
click at [1333, 75] on md-icon "icon-close fg-AAA8AD m-0 cursor" at bounding box center [1335, 67] width 19 height 19
